Goal: Find specific page/section: Find specific page/section

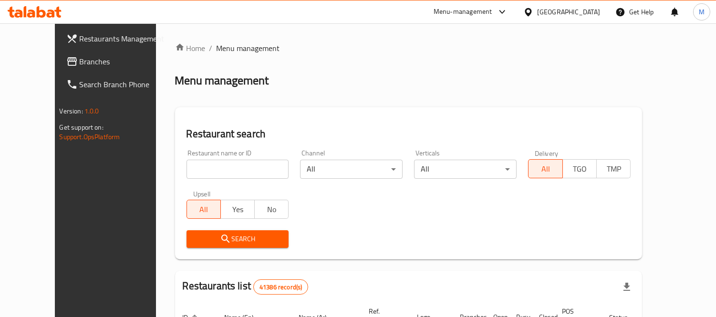
click at [219, 174] on div "Restaurant name or ID Restaurant name or ID" at bounding box center [238, 164] width 114 height 41
click at [219, 174] on input "search" at bounding box center [237, 169] width 103 height 19
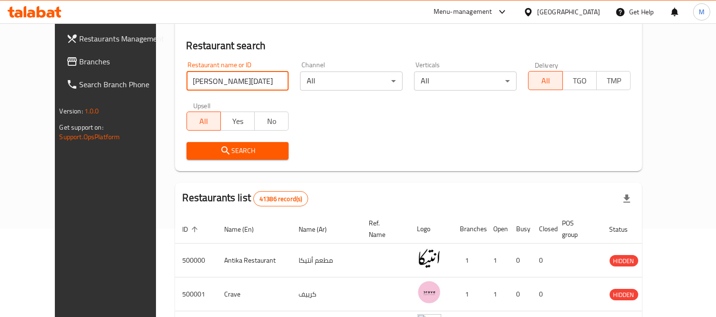
scroll to position [69, 0]
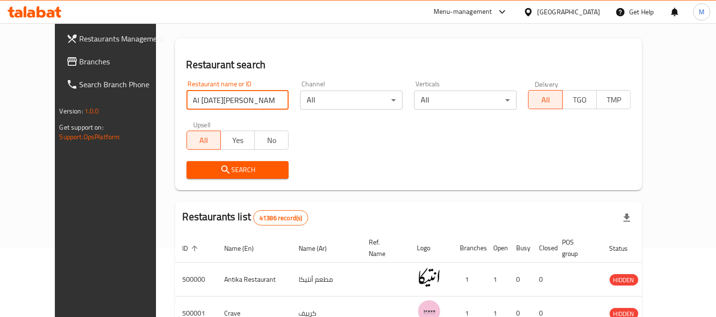
type input "Al [DATE][PERSON_NAME]"
click button "Search" at bounding box center [237, 170] width 103 height 18
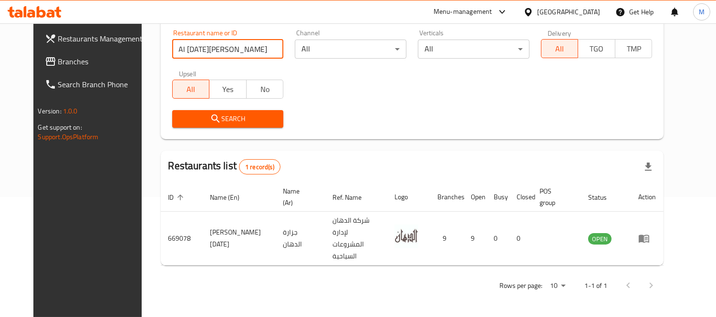
scroll to position [100, 0]
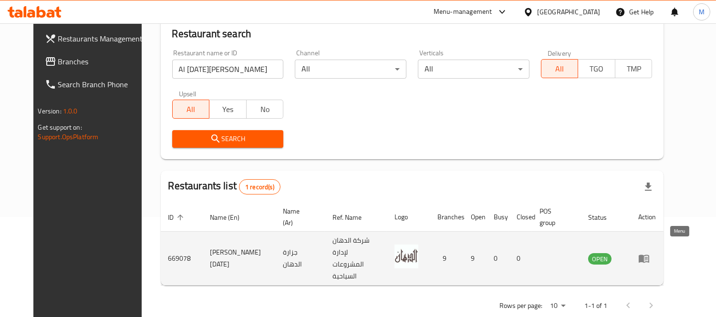
click at [650, 253] on icon "enhanced table" at bounding box center [643, 258] width 11 height 11
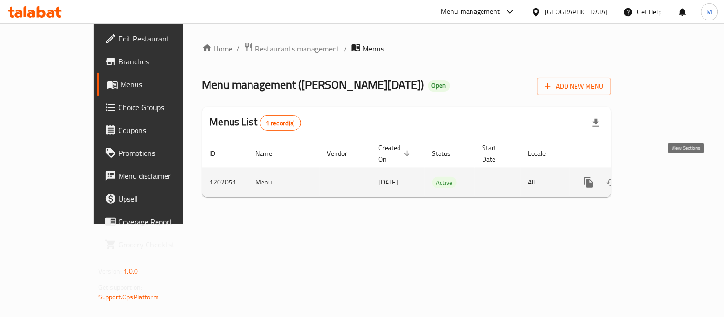
click at [669, 171] on link "enhanced table" at bounding box center [657, 182] width 23 height 23
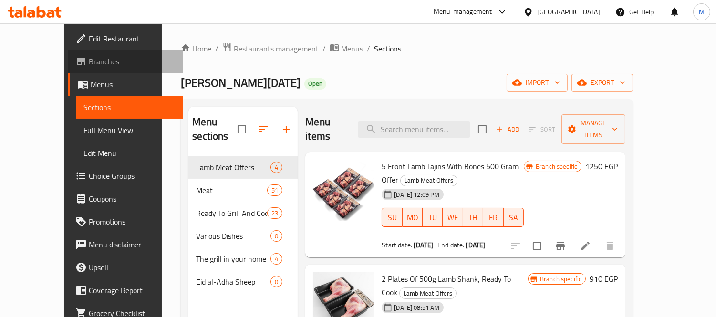
click at [89, 59] on span "Branches" at bounding box center [132, 61] width 87 height 11
